Goal: Check status: Check status

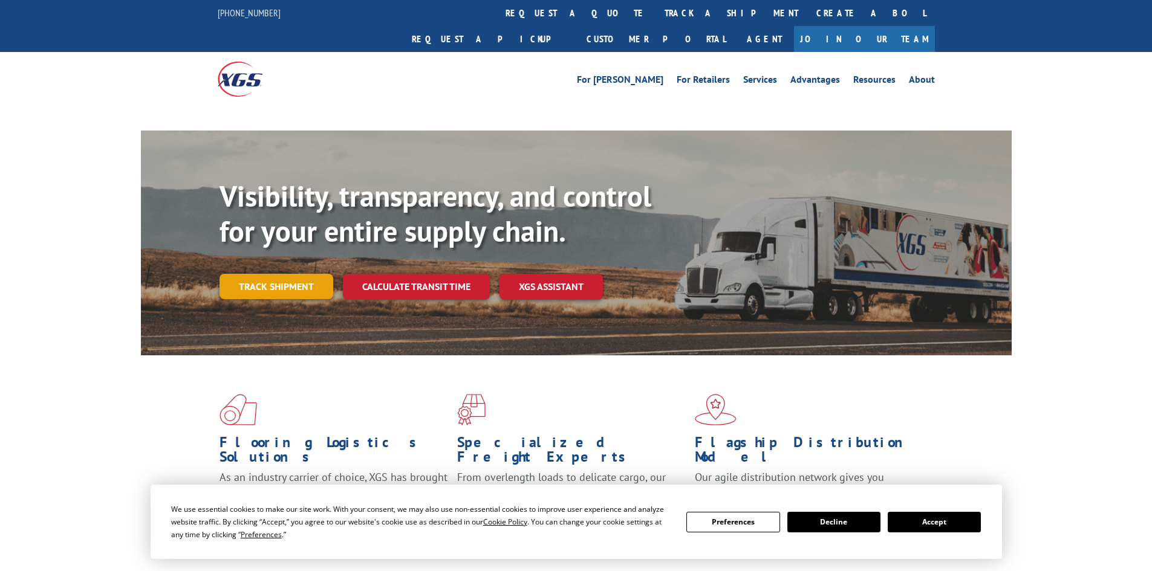
click at [291, 274] on link "Track shipment" at bounding box center [276, 286] width 114 height 25
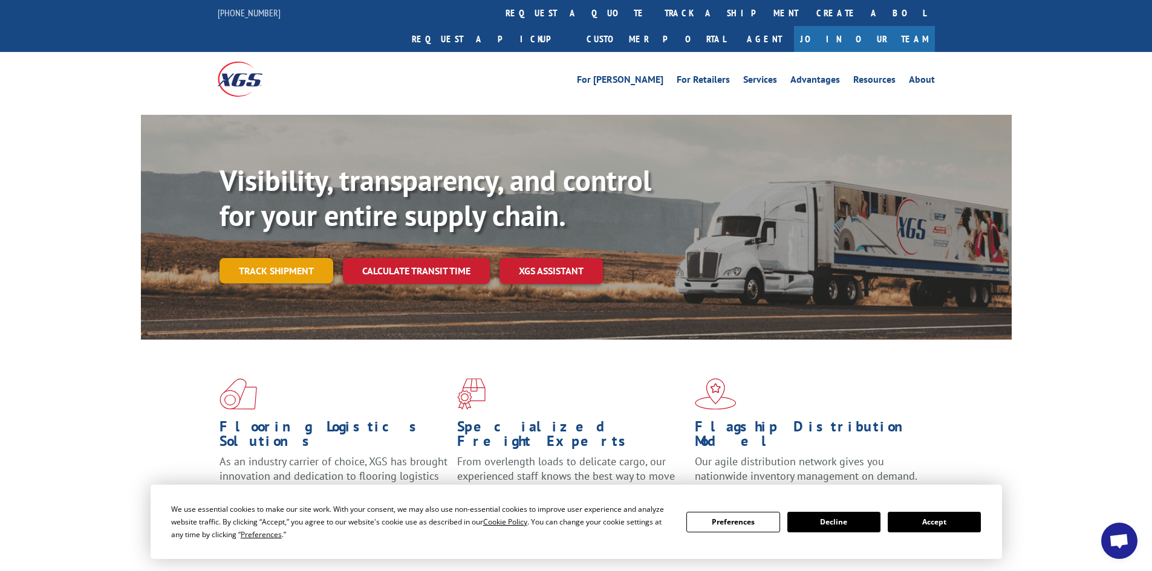
click at [296, 258] on link "Track shipment" at bounding box center [276, 270] width 114 height 25
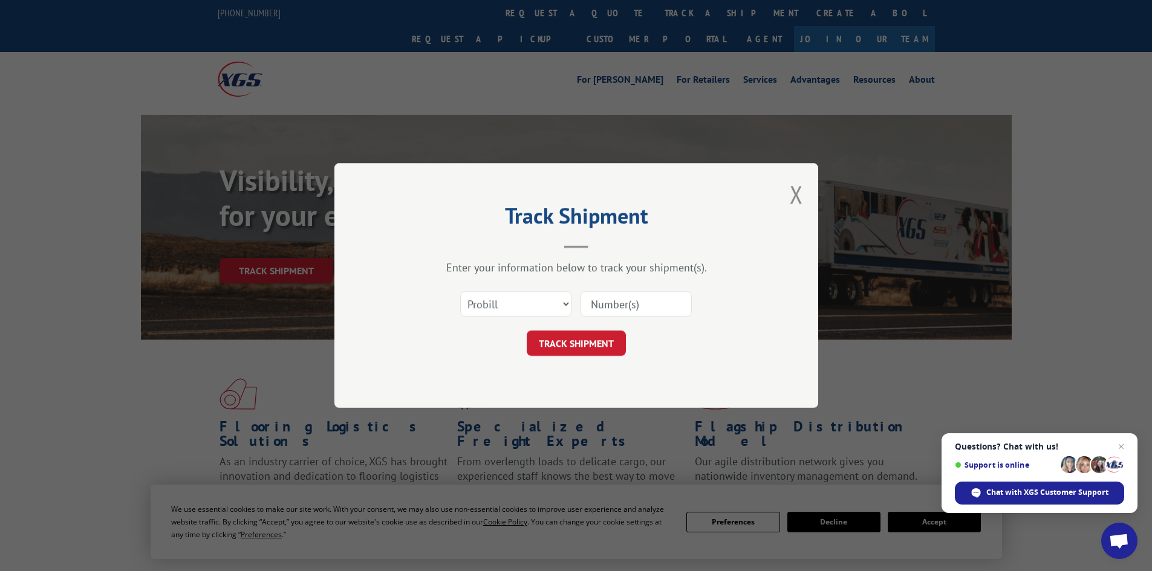
paste input "17667640"
type input "17667640"
click at [601, 334] on button "TRACK SHIPMENT" at bounding box center [575, 343] width 99 height 25
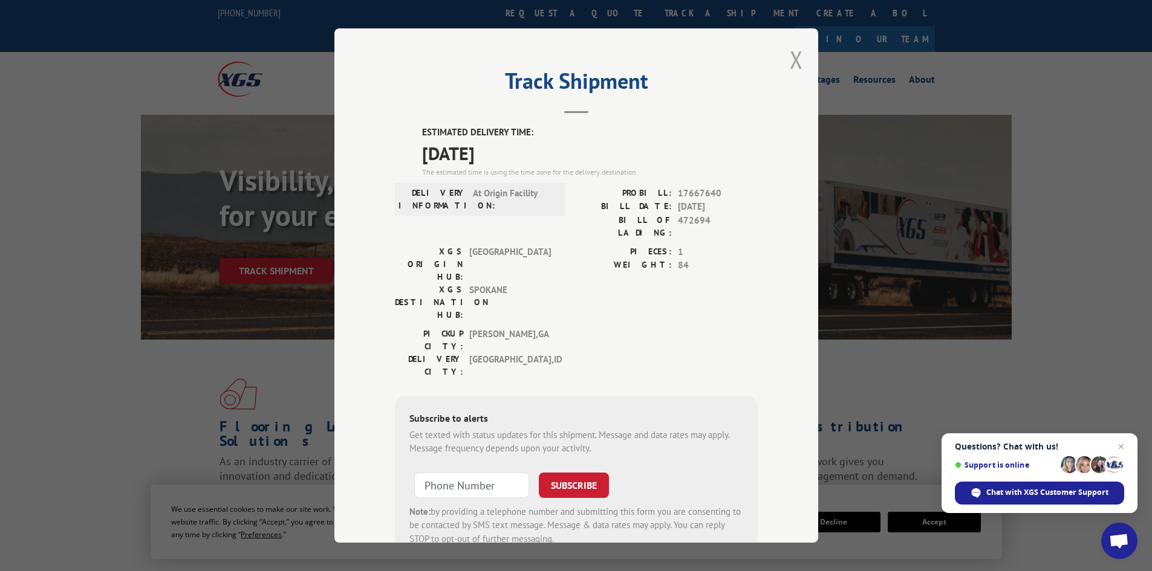
click at [796, 53] on button "Close modal" at bounding box center [795, 60] width 13 height 32
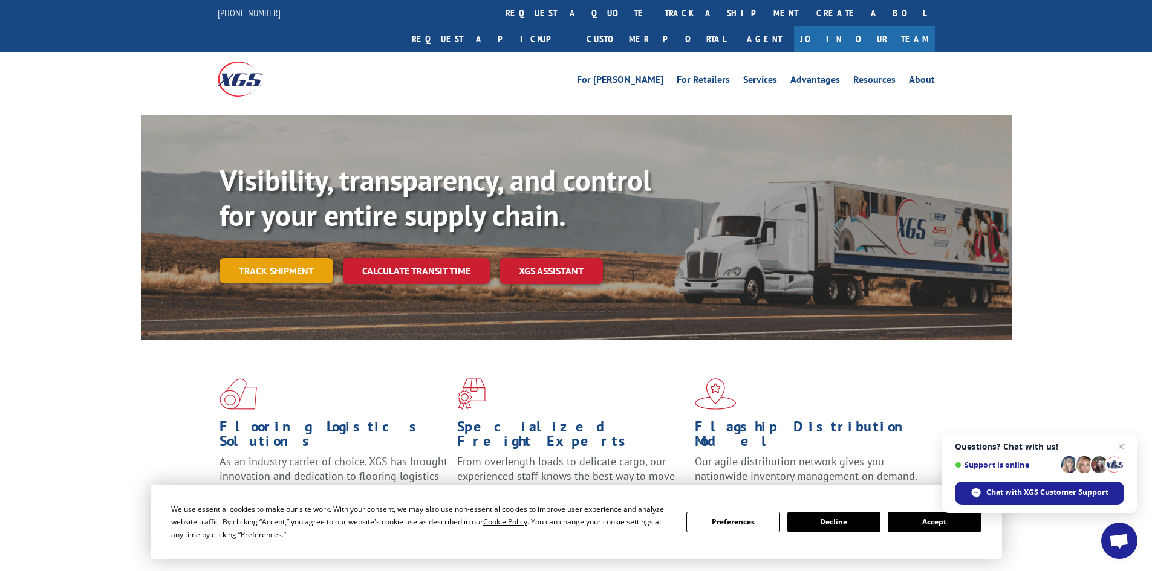
click at [257, 258] on link "Track shipment" at bounding box center [276, 270] width 114 height 25
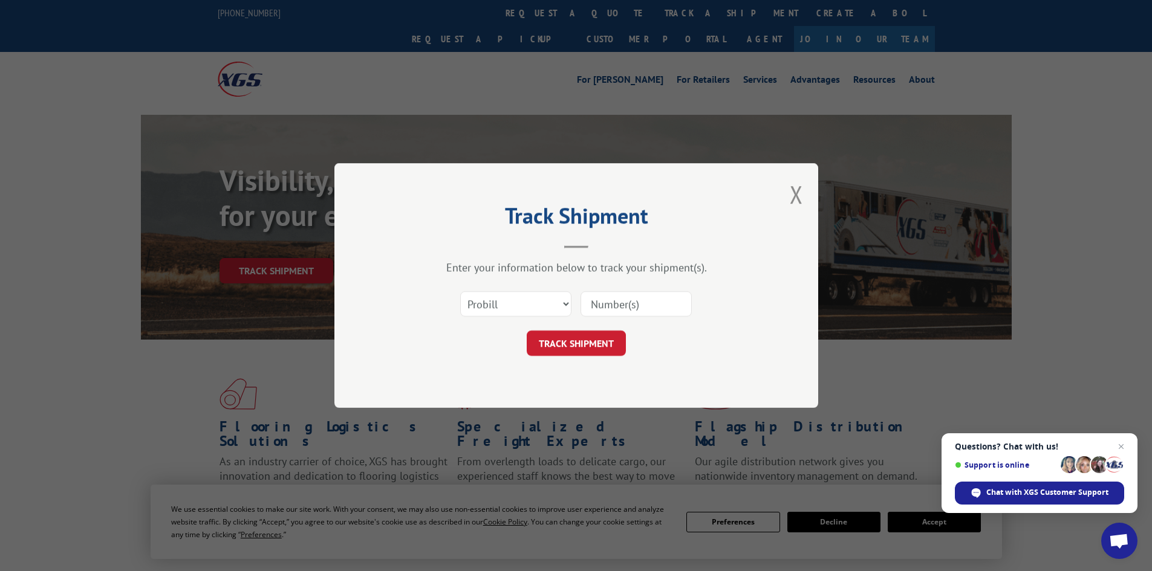
paste input "263528250930"
type input "263528250930"
click at [614, 340] on button "TRACK SHIPMENT" at bounding box center [575, 343] width 99 height 25
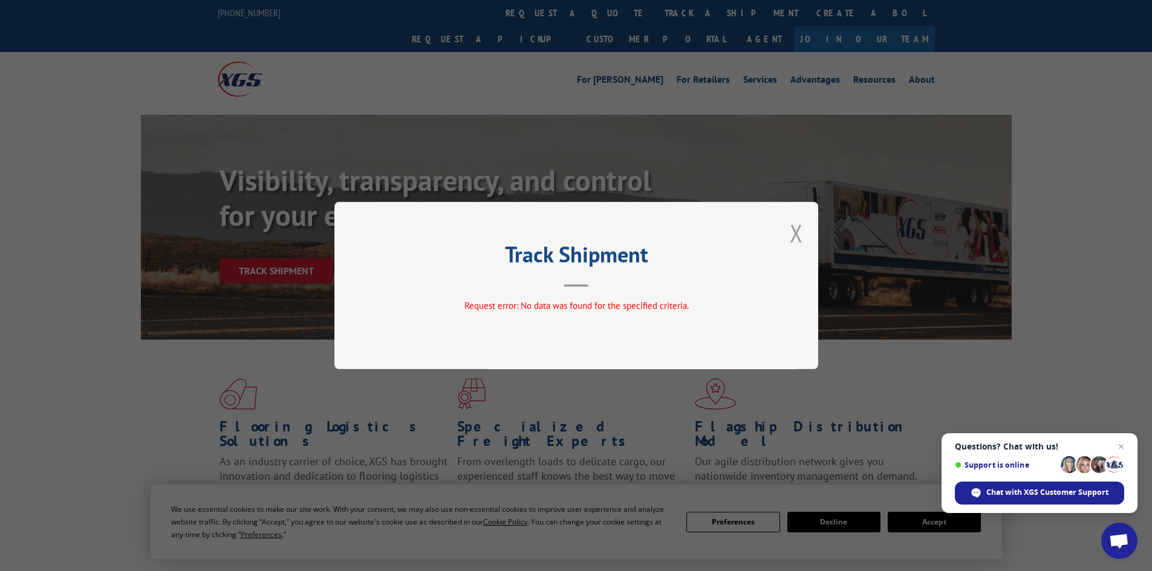
click at [799, 241] on button "Close modal" at bounding box center [795, 233] width 13 height 32
